Goal: Information Seeking & Learning: Learn about a topic

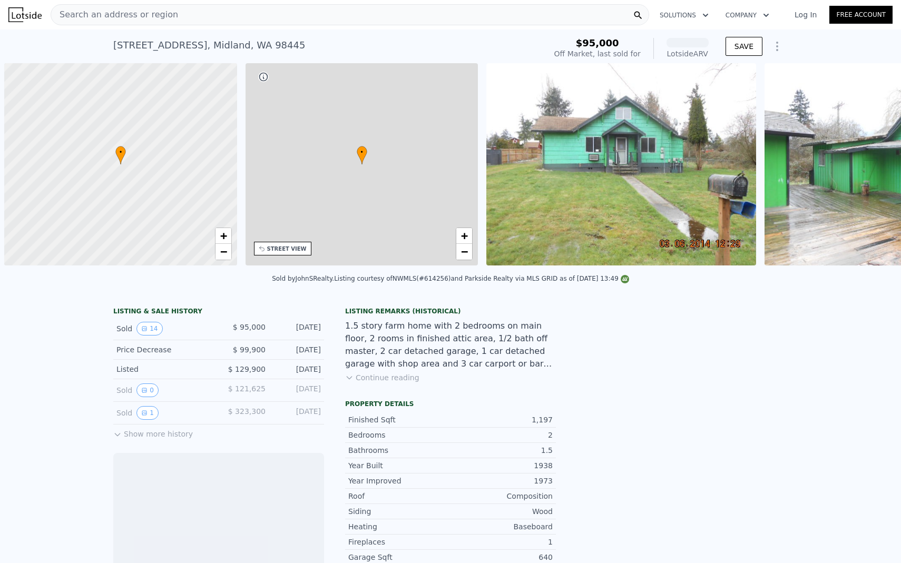
scroll to position [0, 4]
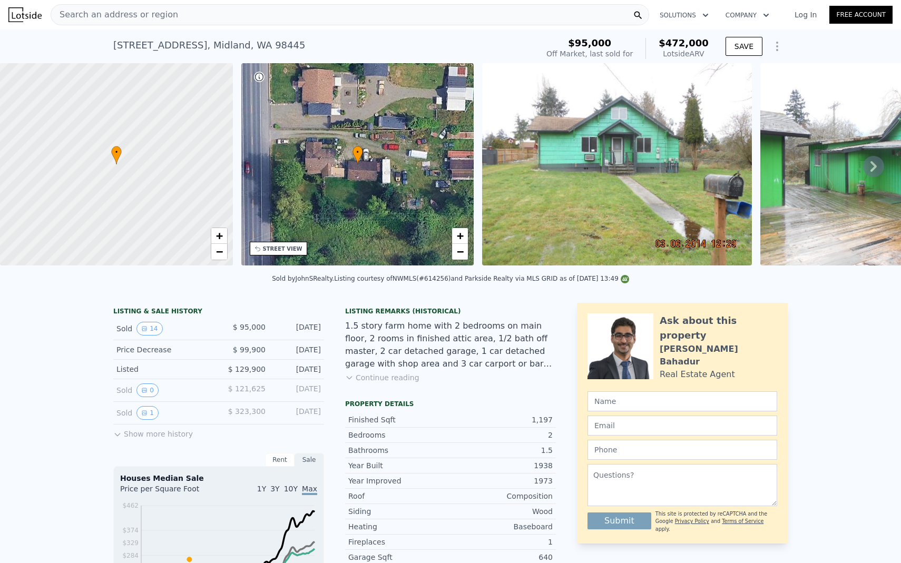
click at [872, 161] on icon at bounding box center [874, 166] width 6 height 11
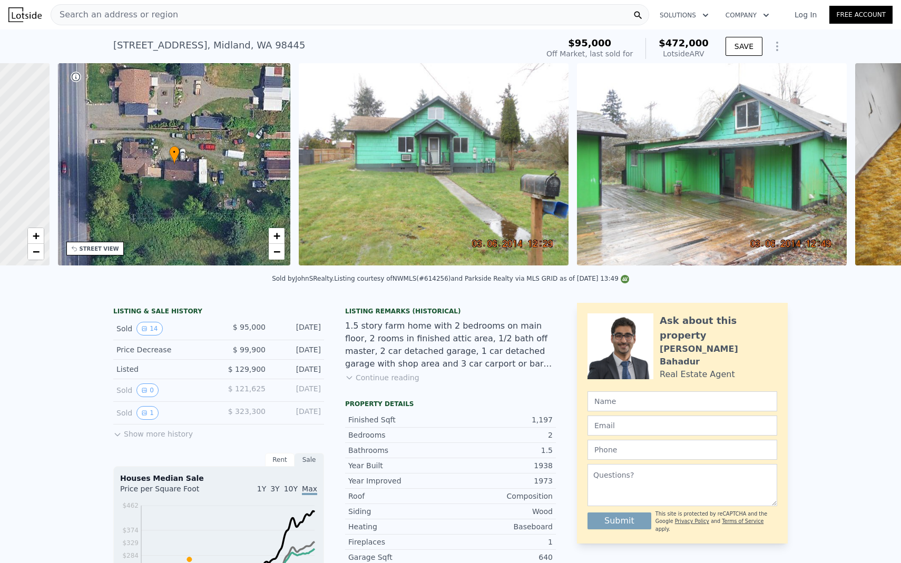
scroll to position [0, 245]
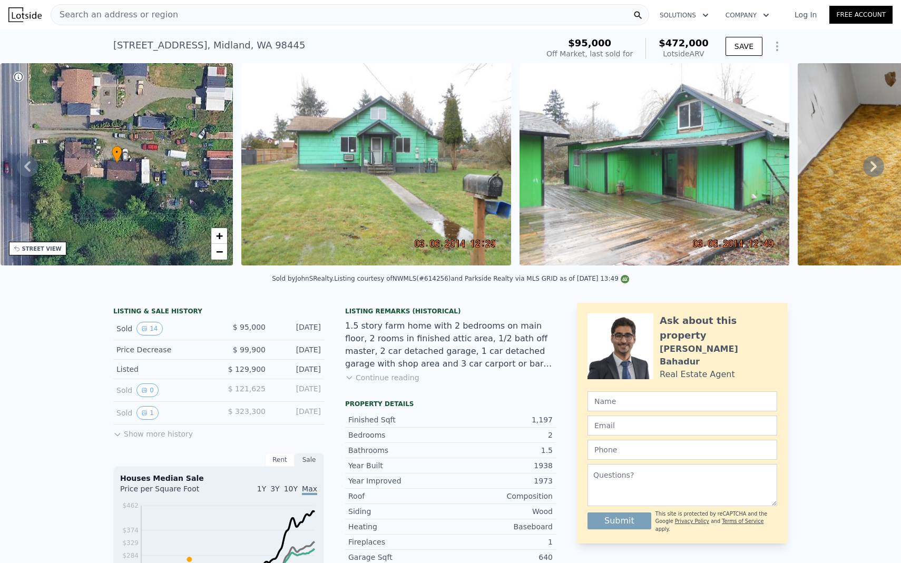
click at [877, 163] on icon at bounding box center [873, 166] width 21 height 21
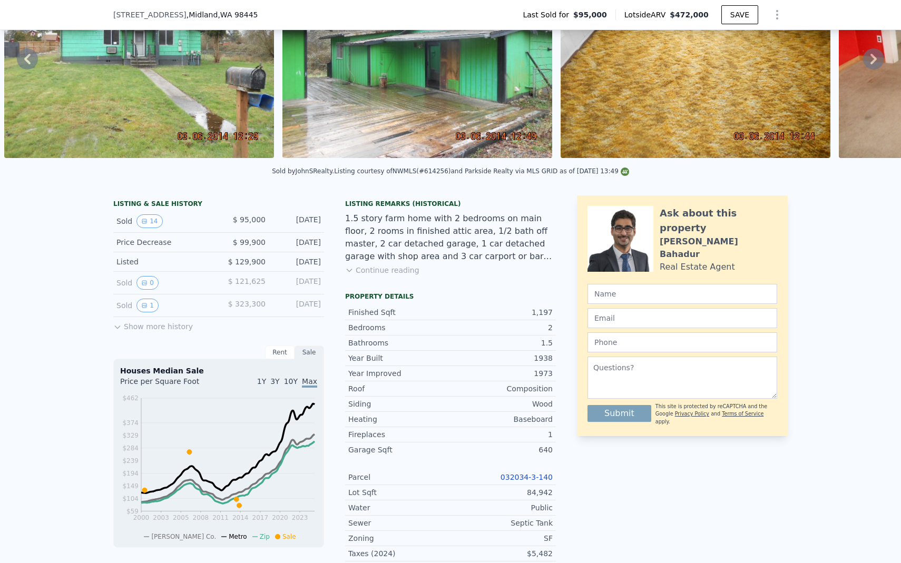
scroll to position [0, 0]
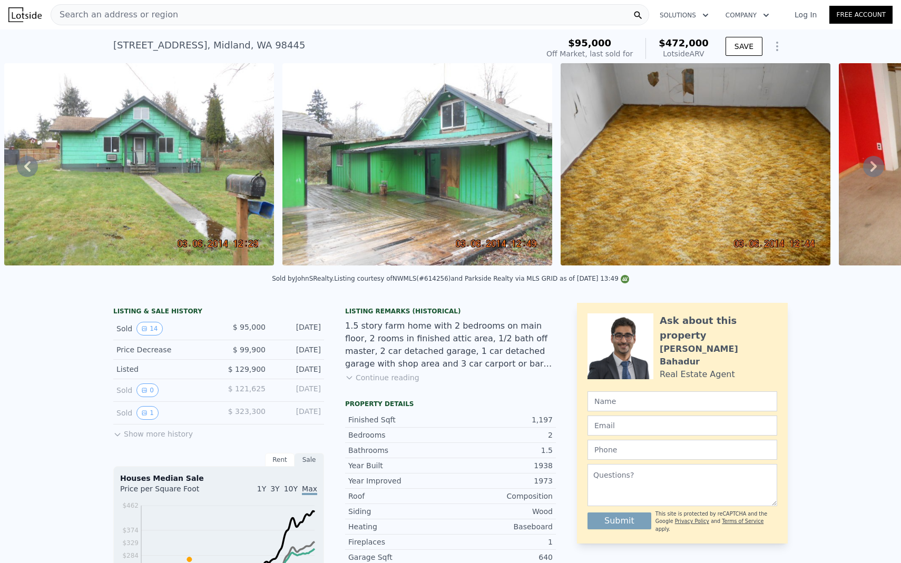
click at [223, 18] on div "Search an address or region" at bounding box center [350, 14] width 599 height 21
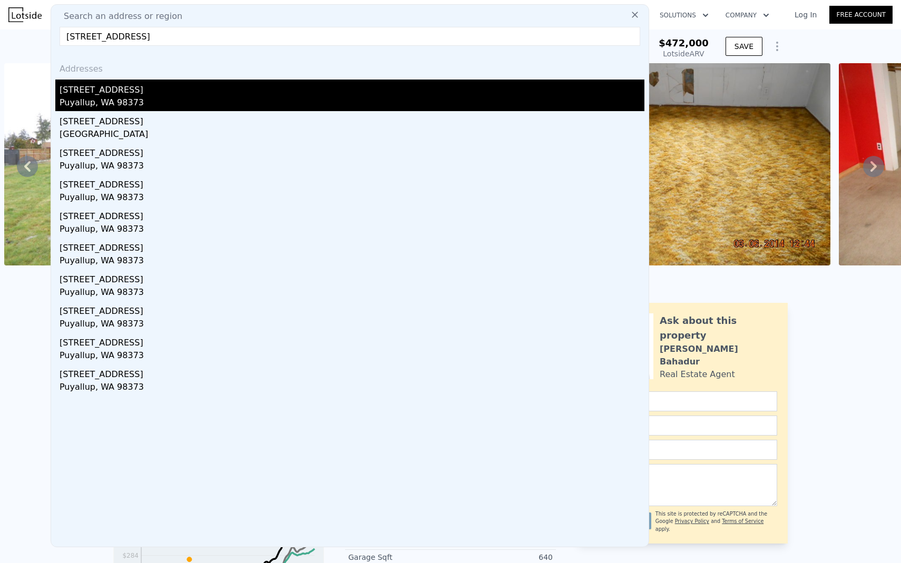
type input "[STREET_ADDRESS]"
click at [197, 100] on div "Puyallup, WA 98373" at bounding box center [352, 103] width 585 height 15
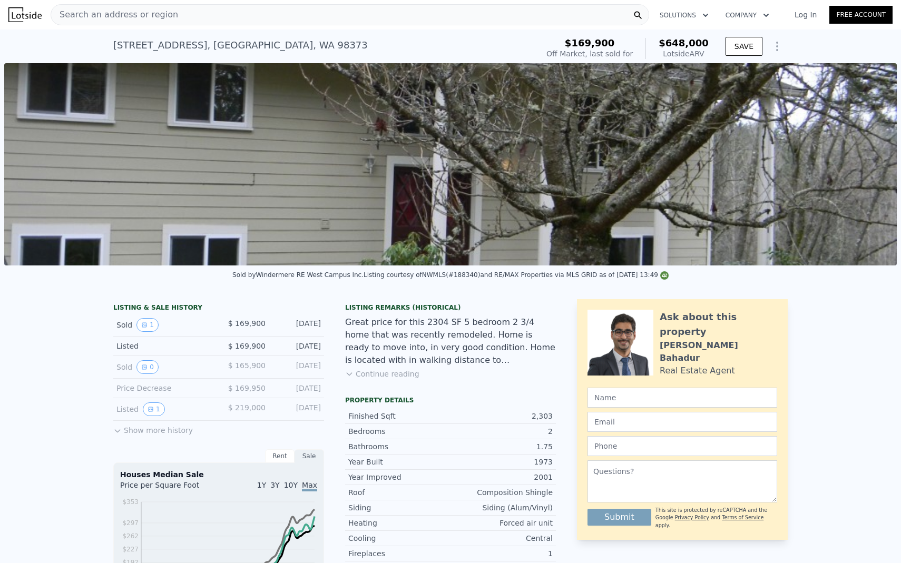
click at [372, 371] on button "Continue reading" at bounding box center [382, 374] width 74 height 11
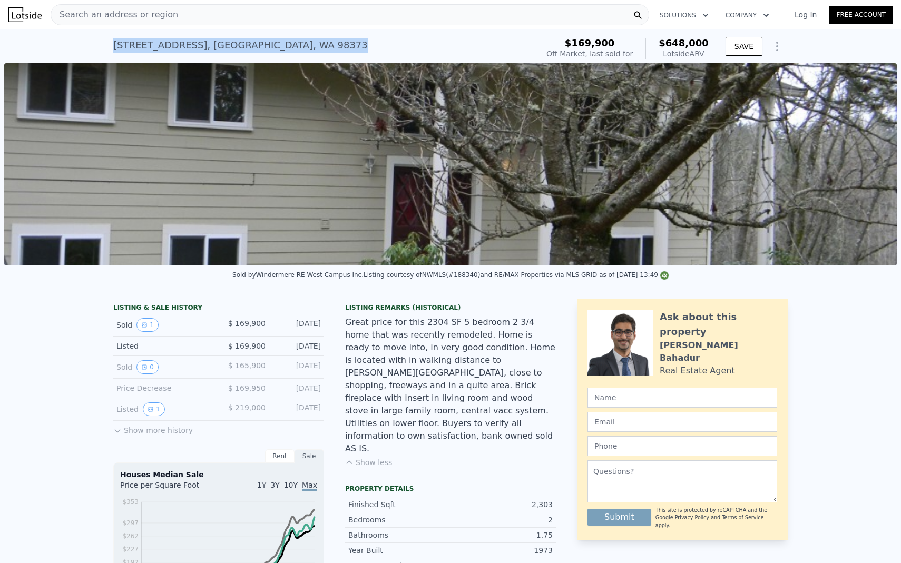
drag, startPoint x: 306, startPoint y: 43, endPoint x: 101, endPoint y: 34, distance: 205.3
click at [101, 34] on div "[STREET_ADDRESS] Sold [DATE] for $169,900 (~ARV $648k ) $169,900 Off Market, la…" at bounding box center [450, 47] width 901 height 34
click at [121, 50] on div "[STREET_ADDRESS]" at bounding box center [240, 45] width 255 height 15
drag, startPoint x: 114, startPoint y: 42, endPoint x: 296, endPoint y: 41, distance: 181.8
click at [296, 41] on div "[STREET_ADDRESS] Sold [DATE] for $169,900 (~ARV $648k ) $169,900 Off Market, la…" at bounding box center [450, 47] width 901 height 34
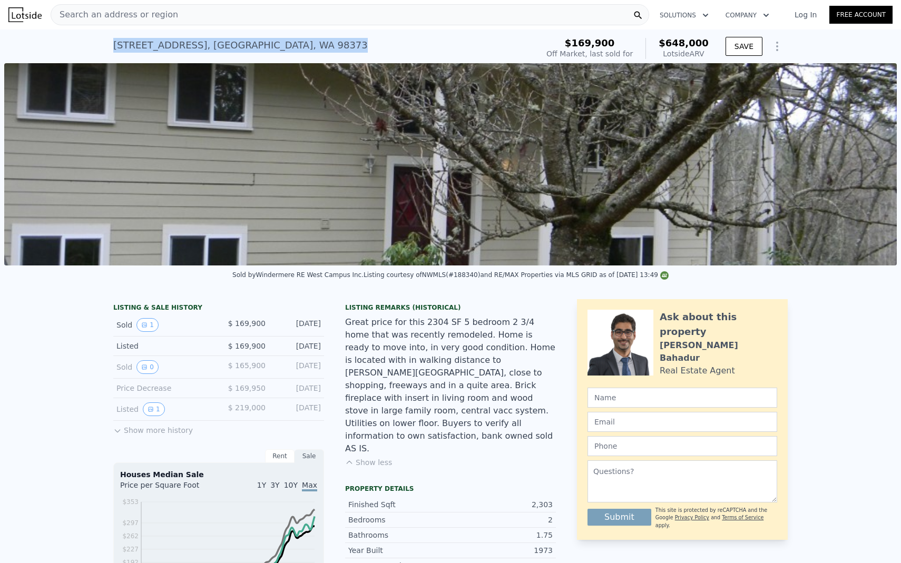
copy div "[STREET_ADDRESS]"
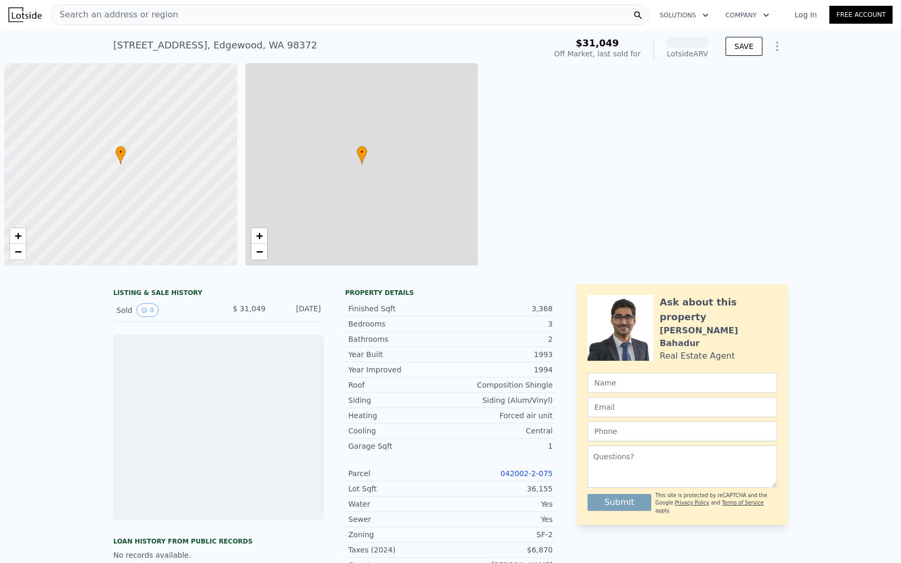
scroll to position [0, 4]
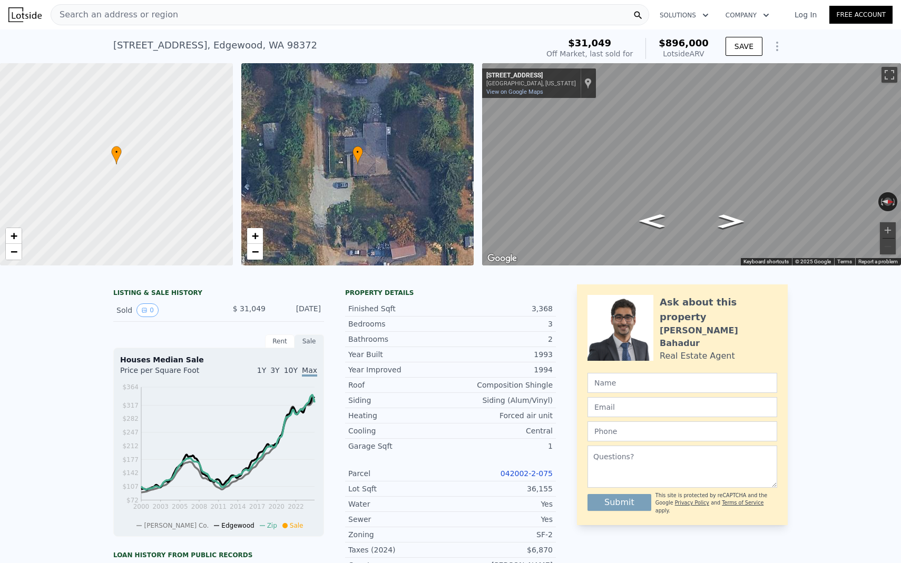
click at [244, 18] on div "Search an address or region" at bounding box center [350, 14] width 599 height 21
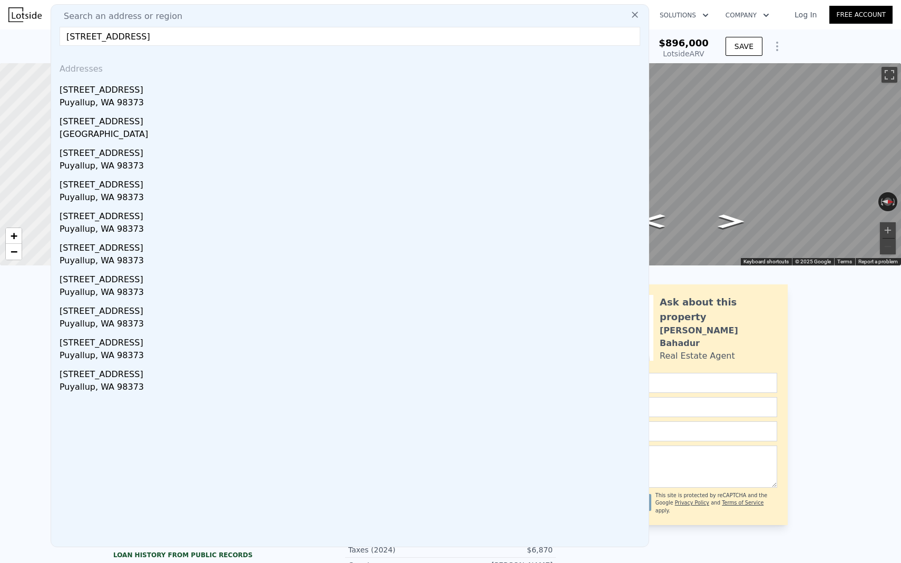
type input "[STREET_ADDRESS]"
